Goal: Information Seeking & Learning: Learn about a topic

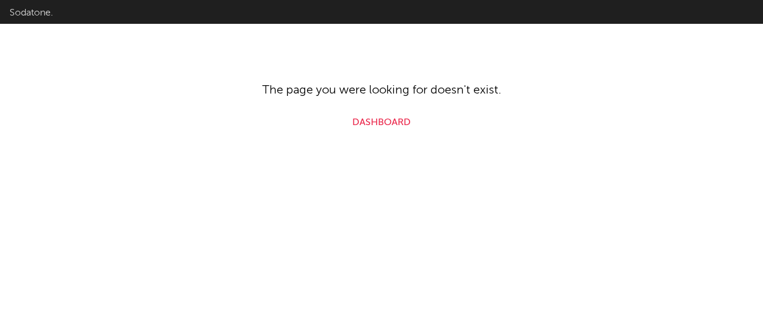
click at [362, 127] on link "Dashboard" at bounding box center [381, 123] width 58 height 14
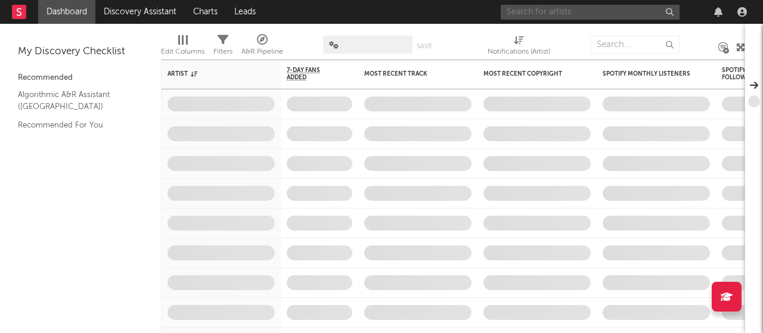
click at [600, 17] on input "text" at bounding box center [590, 12] width 179 height 15
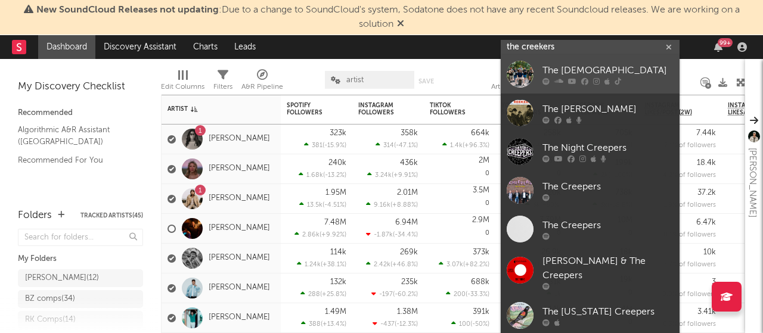
type input "the creekers"
click at [566, 66] on div "The [DEMOGRAPHIC_DATA]" at bounding box center [608, 71] width 131 height 14
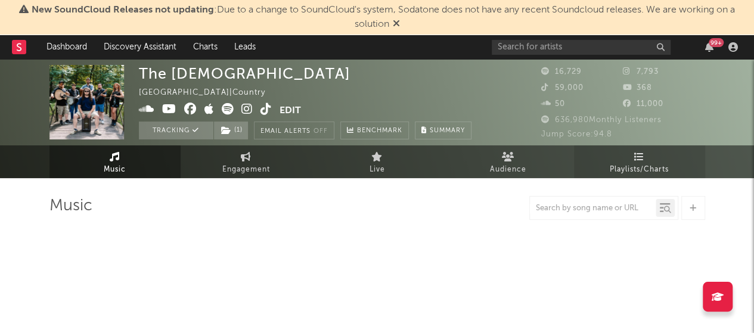
click at [627, 157] on link "Playlists/Charts" at bounding box center [639, 161] width 131 height 33
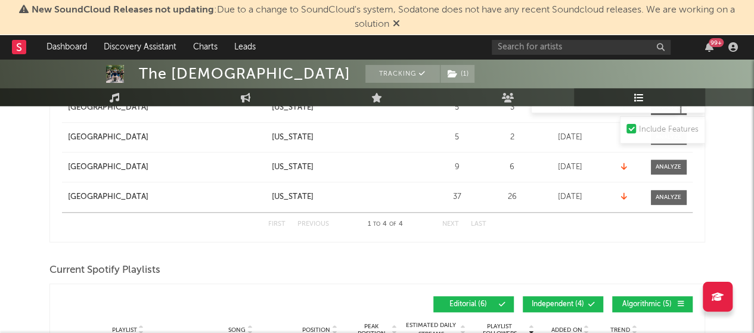
scroll to position [477, 0]
